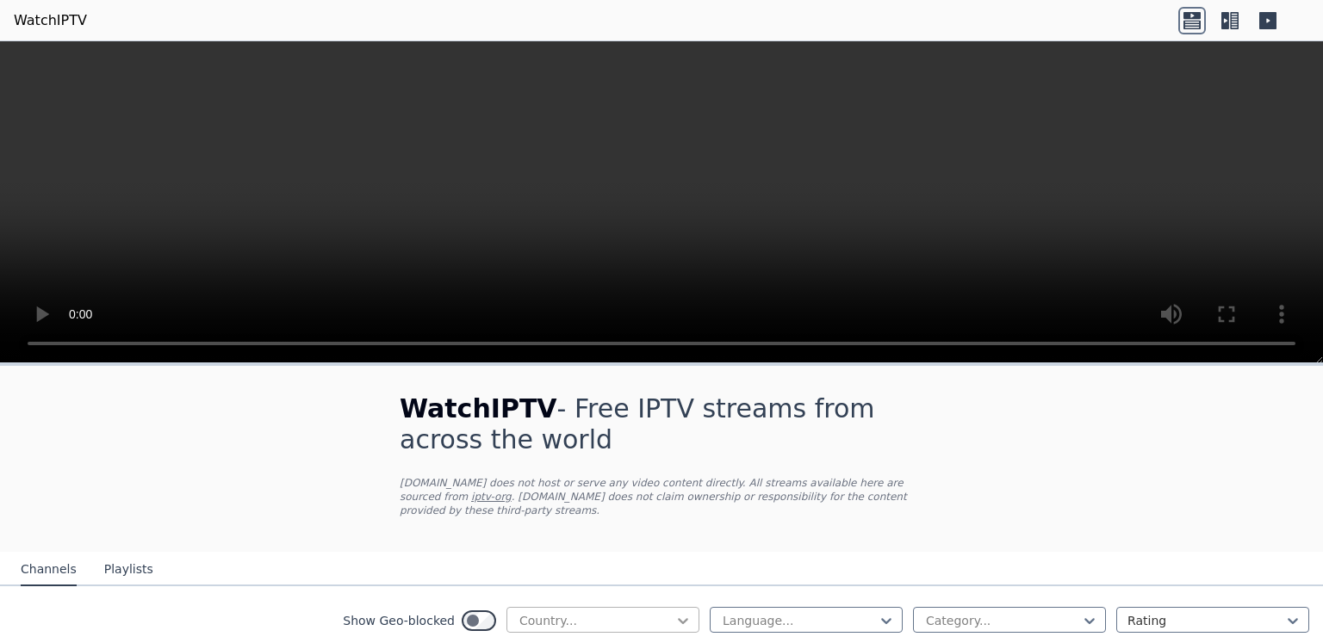
click at [674, 612] on icon at bounding box center [682, 620] width 17 height 17
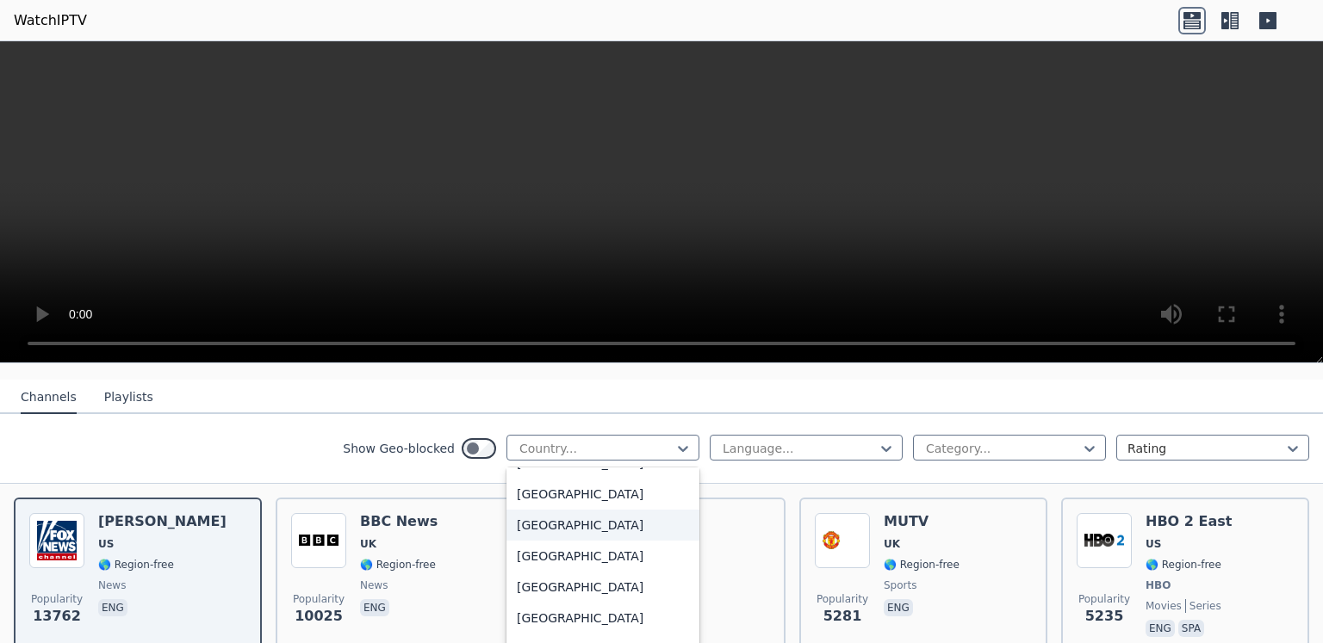
scroll to position [861, 0]
click at [543, 487] on div "[GEOGRAPHIC_DATA]" at bounding box center [602, 493] width 193 height 31
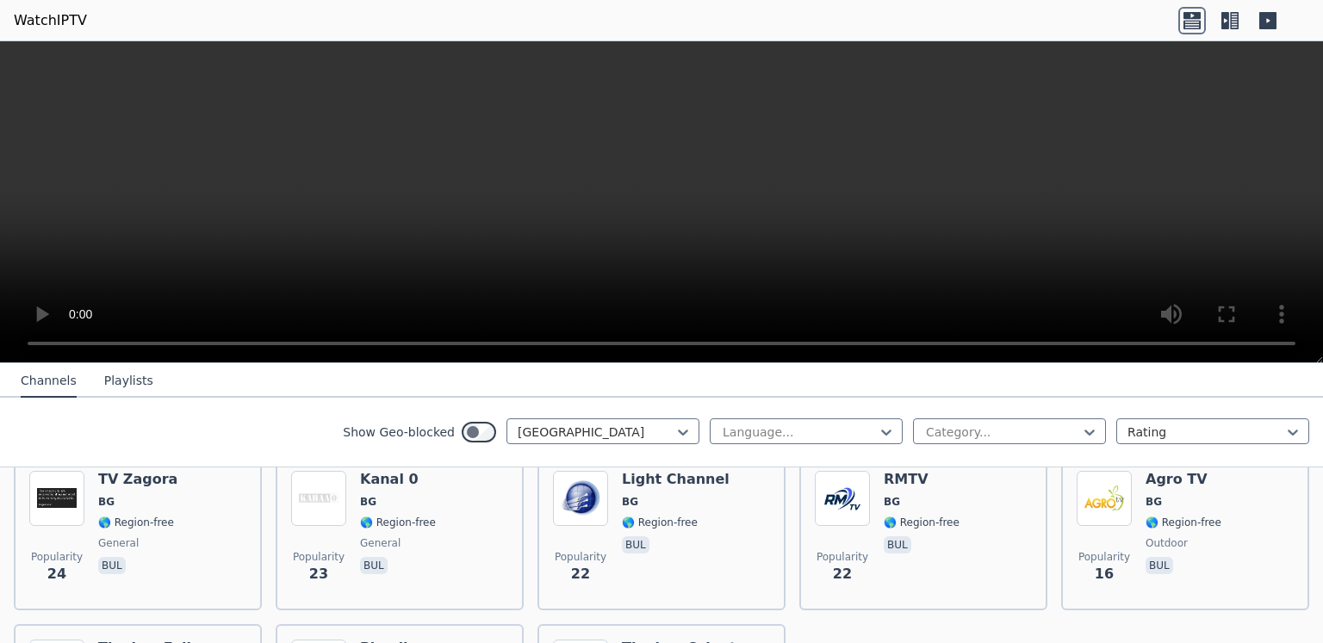
scroll to position [655, 0]
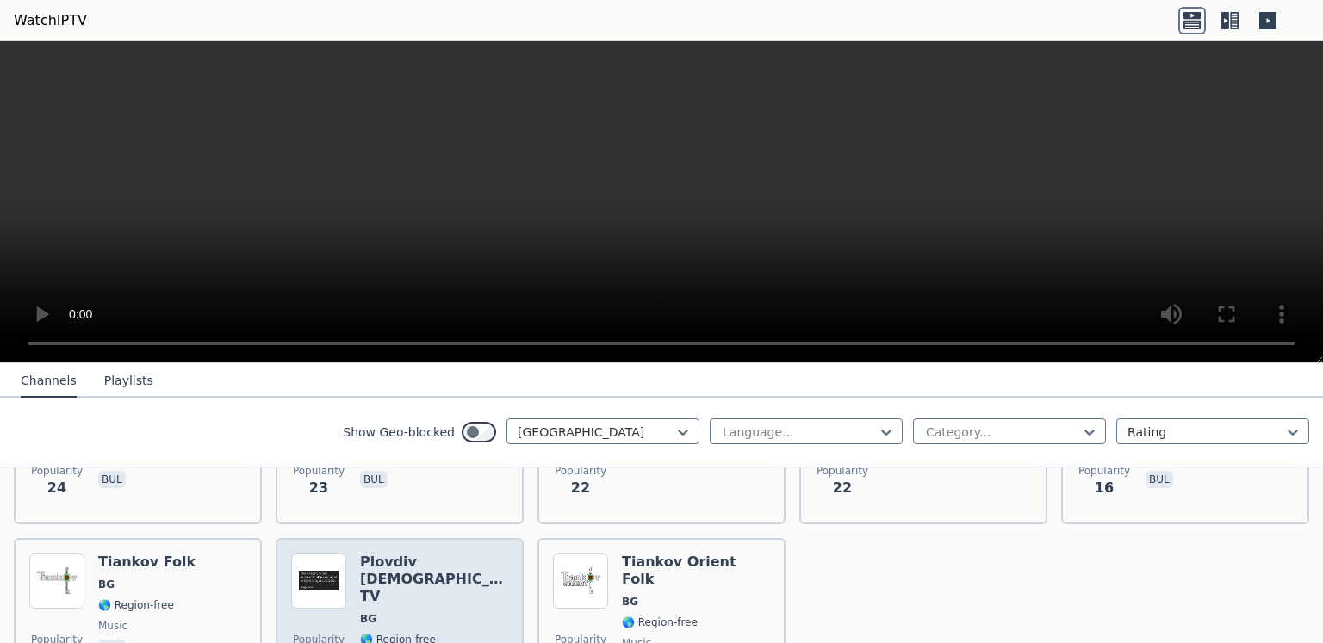
click at [446, 576] on div "Plovdiv Orthodox TV BG 🌎 Region-free religious bul" at bounding box center [434, 624] width 148 height 141
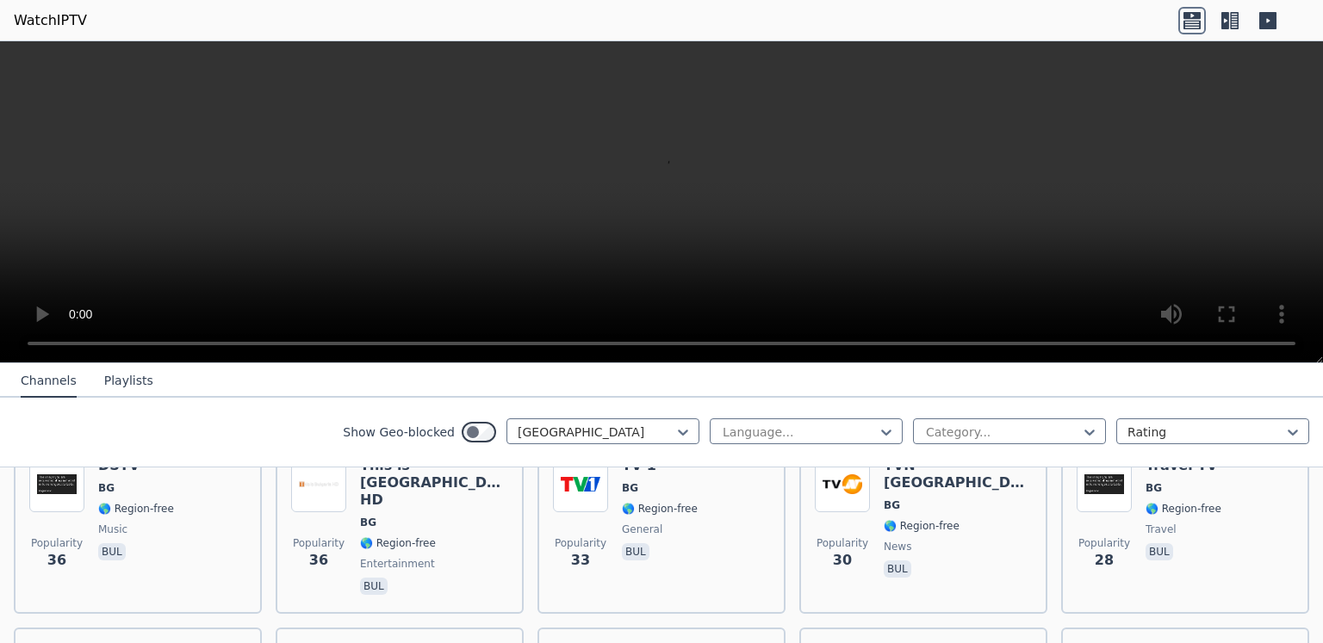
scroll to position [311, 0]
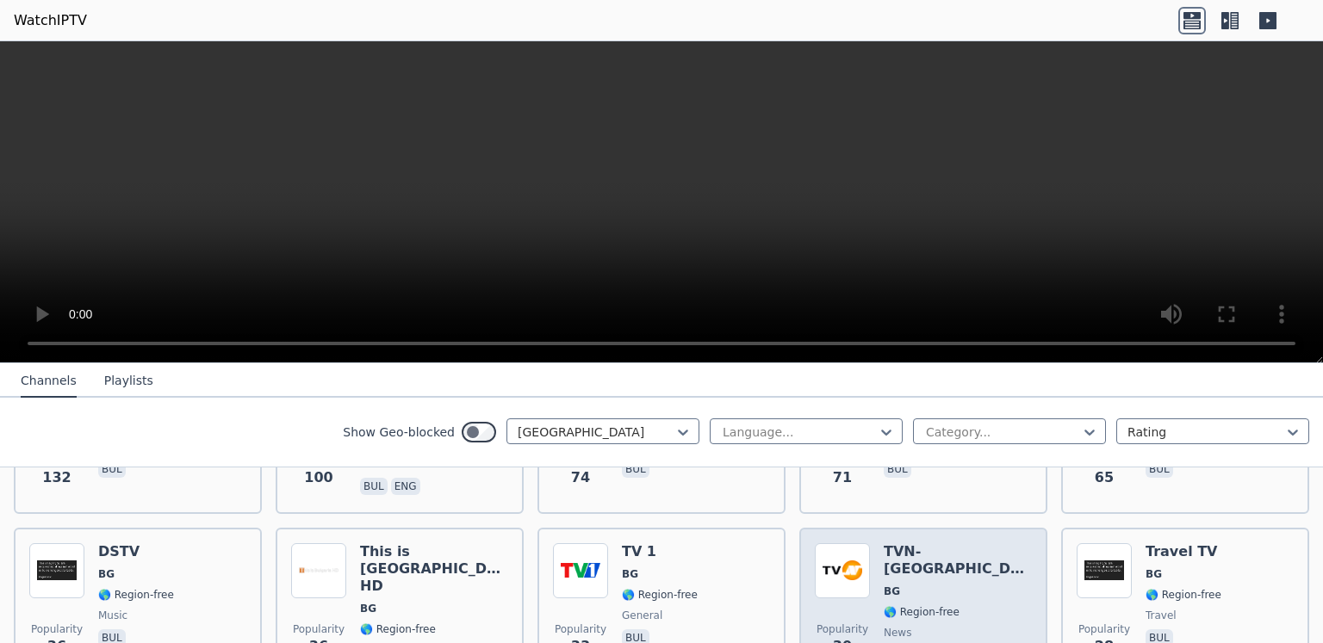
click at [919, 590] on div "TVN-[GEOGRAPHIC_DATA] BG 🌎 Region-free news bul" at bounding box center [958, 613] width 148 height 141
click at [959, 626] on span "news" at bounding box center [958, 633] width 148 height 14
